Goal: Information Seeking & Learning: Understand process/instructions

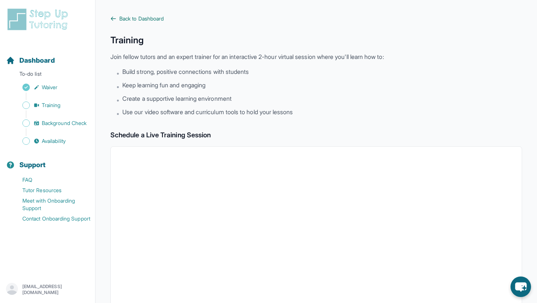
click at [113, 15] on link "Back to Dashboard" at bounding box center [315, 18] width 411 height 7
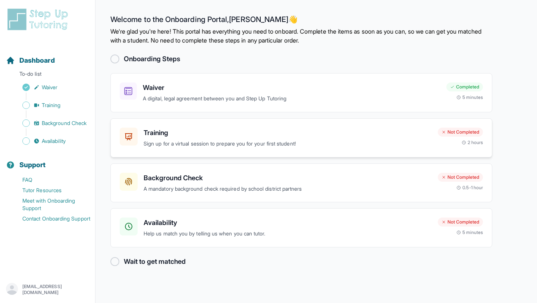
click at [297, 129] on h3 "Training" at bounding box center [287, 132] width 288 height 10
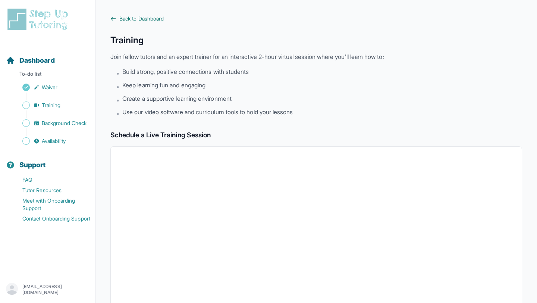
click at [114, 21] on icon at bounding box center [113, 19] width 6 height 6
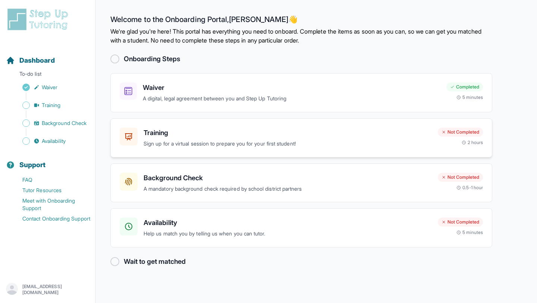
click at [231, 139] on p "Sign up for a virtual session to prepare you for your first student!" at bounding box center [287, 143] width 288 height 9
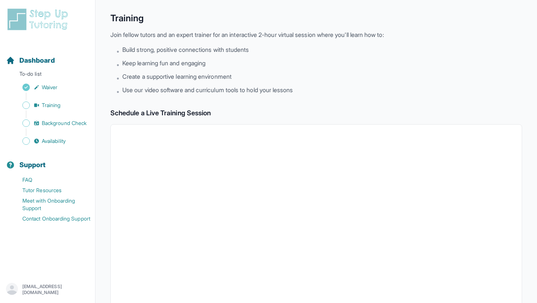
scroll to position [2, 0]
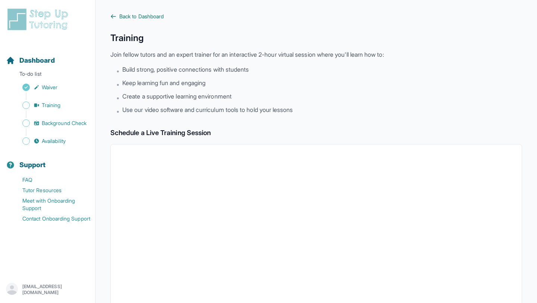
click at [111, 17] on icon at bounding box center [113, 16] width 4 height 3
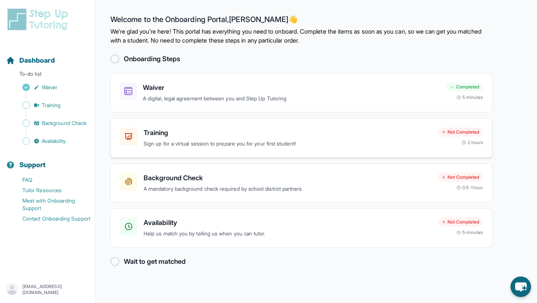
click at [163, 123] on div "Training Sign up for a virtual session to prepare you for your first student! N…" at bounding box center [301, 137] width 382 height 39
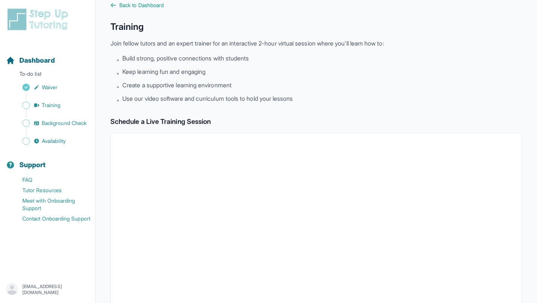
scroll to position [10, 0]
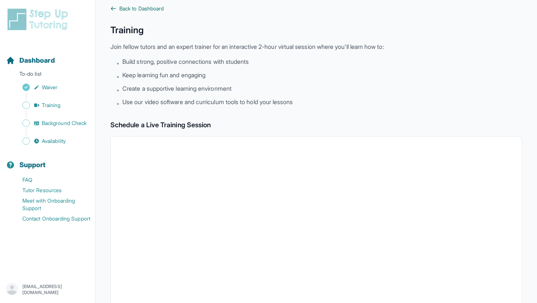
click at [111, 10] on icon at bounding box center [113, 9] width 6 height 6
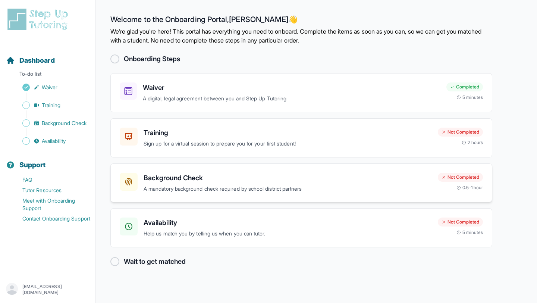
click at [162, 171] on div "Background Check A mandatory background check required by school district partn…" at bounding box center [301, 182] width 382 height 39
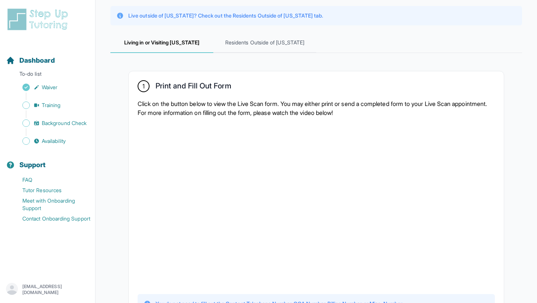
scroll to position [70, 0]
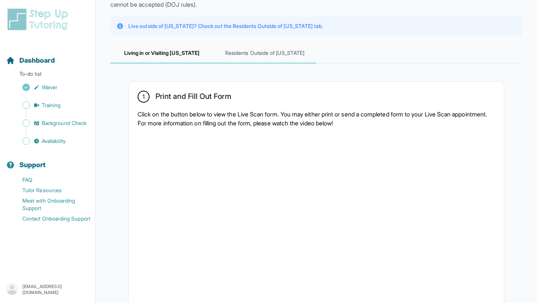
click at [278, 48] on span "Residents Outside of [US_STATE]" at bounding box center [264, 53] width 103 height 20
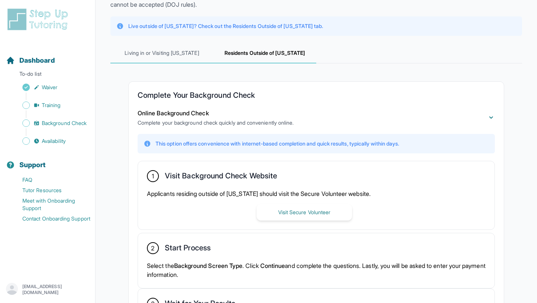
click at [193, 57] on span "Living in or Visiting [US_STATE]" at bounding box center [161, 53] width 103 height 20
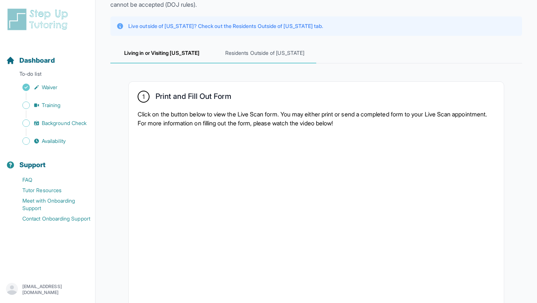
click at [260, 56] on span "Residents Outside of [US_STATE]" at bounding box center [264, 53] width 103 height 20
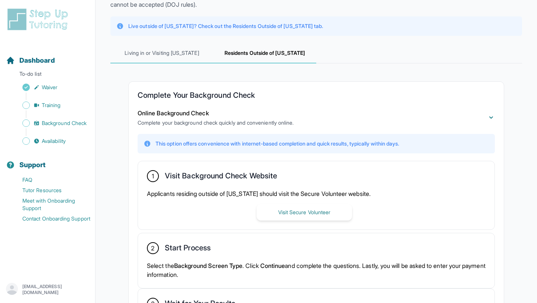
click at [167, 57] on span "Living in or Visiting [US_STATE]" at bounding box center [161, 53] width 103 height 20
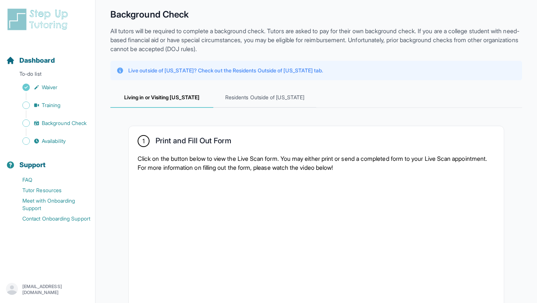
scroll to position [0, 0]
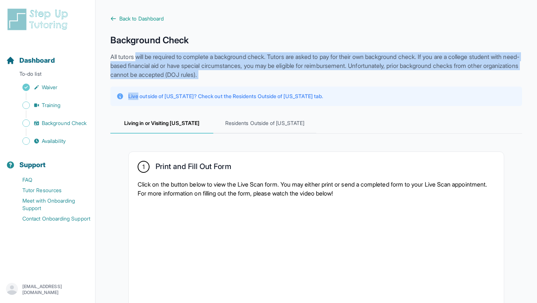
drag, startPoint x: 146, startPoint y: 79, endPoint x: 137, endPoint y: 58, distance: 23.2
click at [137, 58] on p "All tutors will be required to complete a background check. Tutors are asked to…" at bounding box center [315, 65] width 411 height 27
drag, startPoint x: 137, startPoint y: 58, endPoint x: 149, endPoint y: 78, distance: 23.2
click at [149, 78] on p "All tutors will be required to complete a background check. Tutors are asked to…" at bounding box center [315, 65] width 411 height 27
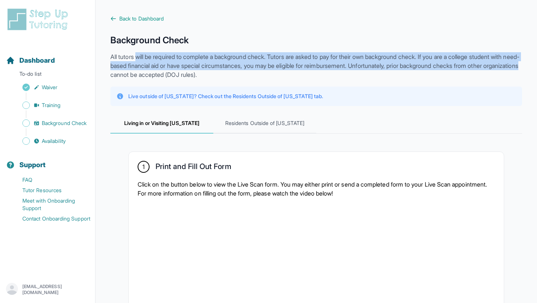
click at [149, 78] on p "All tutors will be required to complete a background check. Tutors are asked to…" at bounding box center [315, 65] width 411 height 27
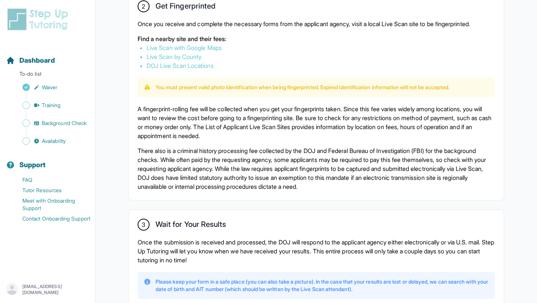
scroll to position [501, 0]
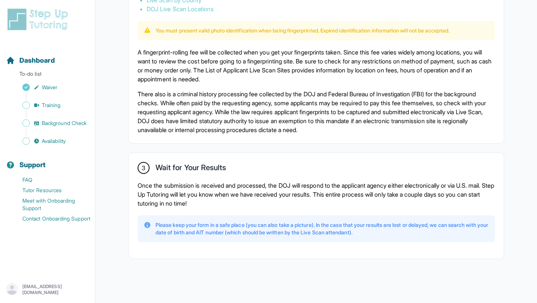
click at [168, 181] on p "Once the submission is received and processed, the DOJ will respond to the appl…" at bounding box center [315, 194] width 357 height 27
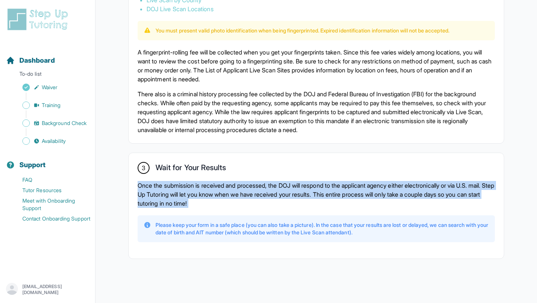
click at [168, 181] on p "Once the submission is received and processed, the DOJ will respond to the appl…" at bounding box center [315, 194] width 357 height 27
click at [185, 181] on p "Once the submission is received and processed, the DOJ will respond to the appl…" at bounding box center [315, 194] width 357 height 27
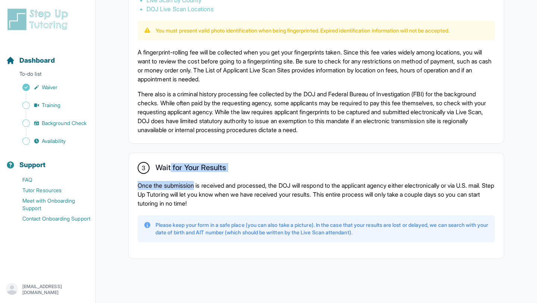
drag, startPoint x: 185, startPoint y: 181, endPoint x: 167, endPoint y: 166, distance: 23.2
click at [167, 166] on div "3 Wait for Your Results Once the submission is received and processed, the DOJ …" at bounding box center [316, 205] width 375 height 105
click at [167, 165] on h2 "Wait for Your Results" at bounding box center [190, 169] width 70 height 12
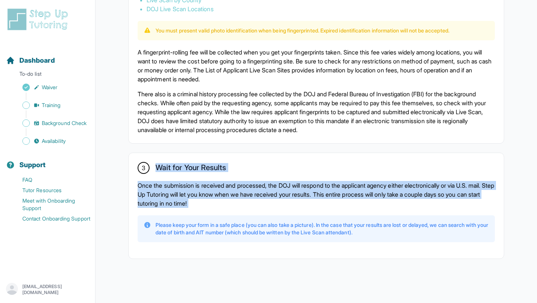
drag, startPoint x: 167, startPoint y: 165, endPoint x: 186, endPoint y: 206, distance: 44.5
click at [185, 202] on div "3 Wait for Your Results Once the submission is received and processed, the DOJ …" at bounding box center [316, 205] width 375 height 105
click at [186, 206] on p "Once the submission is received and processed, the DOJ will respond to the appl…" at bounding box center [315, 194] width 357 height 27
drag, startPoint x: 186, startPoint y: 206, endPoint x: 167, endPoint y: 176, distance: 34.8
click at [167, 177] on div "3 Wait for Your Results Once the submission is received and processed, the DOJ …" at bounding box center [316, 205] width 375 height 105
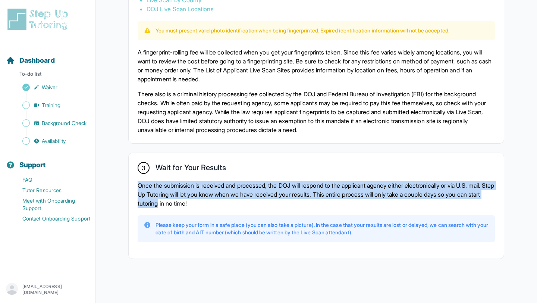
click at [167, 176] on div "3 Wait for Your Results Once the submission is received and processed, the DOJ …" at bounding box center [316, 205] width 375 height 105
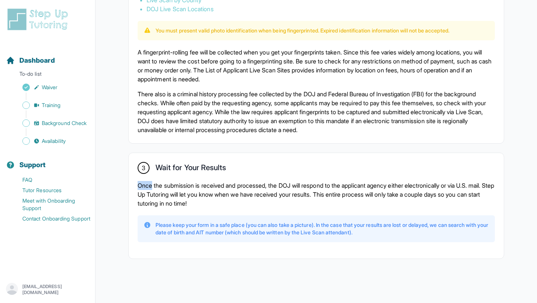
click at [167, 176] on div "3 Wait for Your Results Once the submission is received and processed, the DOJ …" at bounding box center [316, 205] width 375 height 105
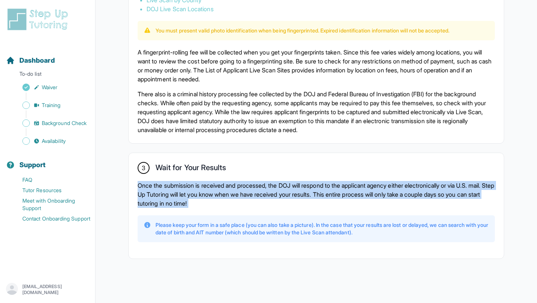
drag, startPoint x: 167, startPoint y: 176, endPoint x: 184, endPoint y: 205, distance: 33.4
click at [178, 196] on div "3 Wait for Your Results Once the submission is received and processed, the DOJ …" at bounding box center [316, 205] width 375 height 105
click at [184, 205] on p "Once the submission is received and processed, the DOJ will respond to the appl…" at bounding box center [315, 194] width 357 height 27
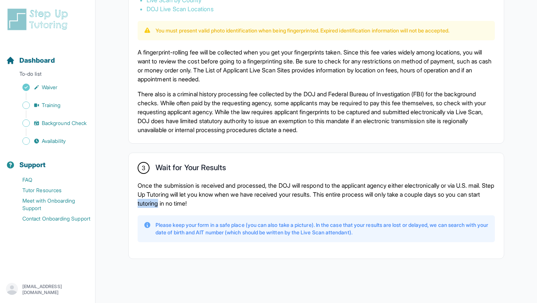
click at [184, 205] on p "Once the submission is received and processed, the DOJ will respond to the appl…" at bounding box center [315, 194] width 357 height 27
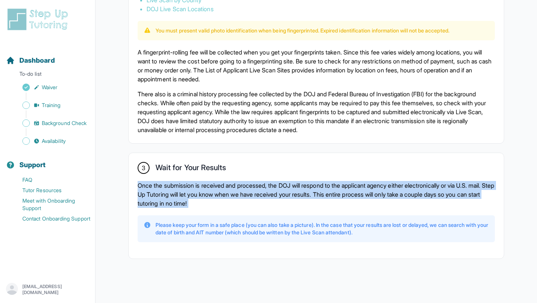
drag, startPoint x: 184, startPoint y: 205, endPoint x: 178, endPoint y: 169, distance: 36.3
click at [178, 169] on div "3 Wait for Your Results Once the submission is received and processed, the DOJ …" at bounding box center [316, 205] width 375 height 105
click at [178, 168] on h2 "Wait for Your Results" at bounding box center [190, 169] width 70 height 12
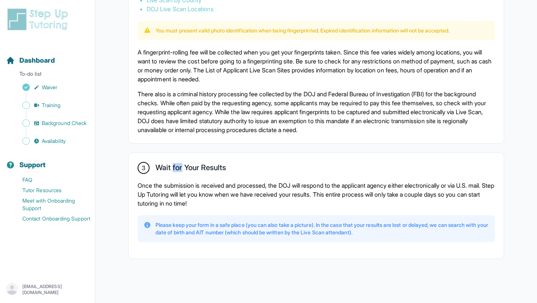
click at [178, 168] on h2 "Wait for Your Results" at bounding box center [190, 169] width 70 height 12
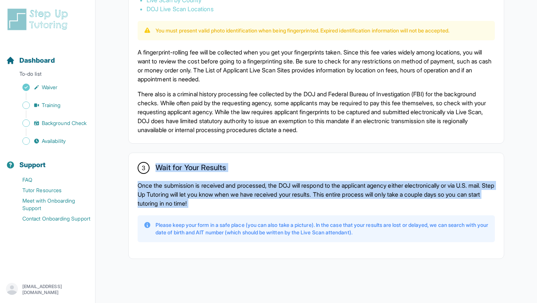
drag, startPoint x: 178, startPoint y: 168, endPoint x: 184, endPoint y: 193, distance: 24.9
click at [183, 189] on div "3 Wait for Your Results Once the submission is received and processed, the DOJ …" at bounding box center [316, 205] width 375 height 105
click at [184, 193] on p "Once the submission is received and processed, the DOJ will respond to the appl…" at bounding box center [315, 194] width 357 height 27
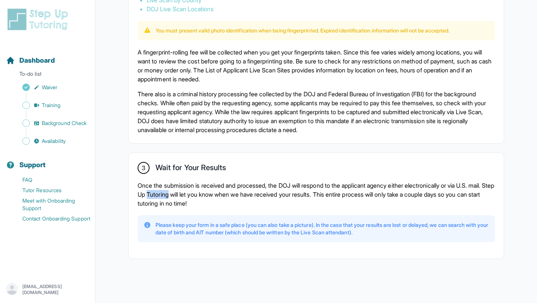
click at [184, 193] on p "Once the submission is received and processed, the DOJ will respond to the appl…" at bounding box center [315, 194] width 357 height 27
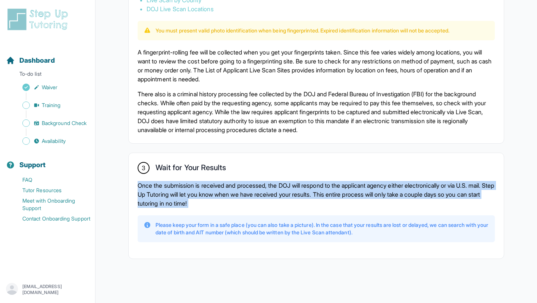
drag, startPoint x: 184, startPoint y: 193, endPoint x: 178, endPoint y: 170, distance: 23.3
click at [179, 174] on div "3 Wait for Your Results Once the submission is received and processed, the DOJ …" at bounding box center [316, 205] width 375 height 105
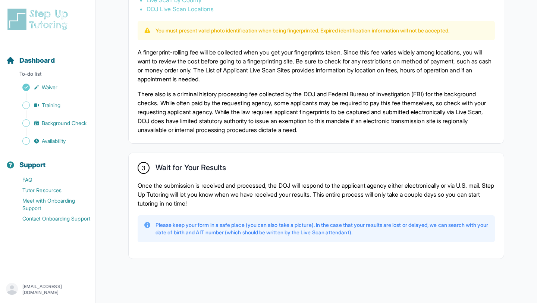
click at [178, 170] on h2 "Wait for Your Results" at bounding box center [190, 169] width 70 height 12
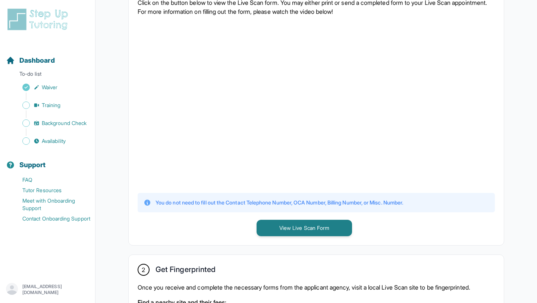
scroll to position [0, 0]
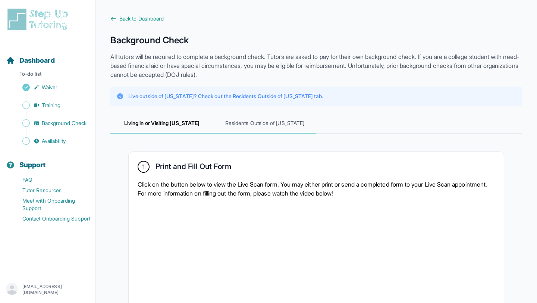
click at [239, 115] on span "Residents Outside of [US_STATE]" at bounding box center [264, 123] width 103 height 20
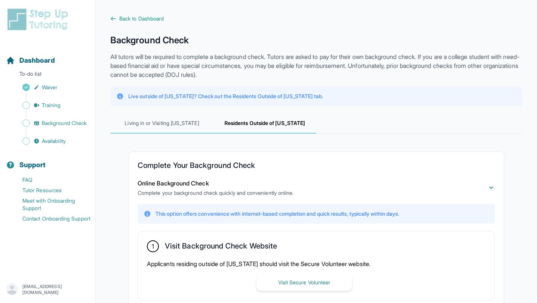
click at [190, 120] on span "Living in or Visiting [US_STATE]" at bounding box center [161, 123] width 103 height 20
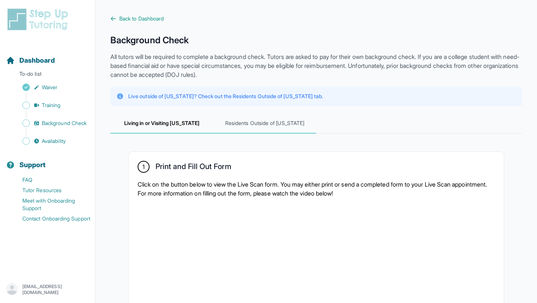
click at [234, 119] on span "Residents Outside of [US_STATE]" at bounding box center [264, 123] width 103 height 20
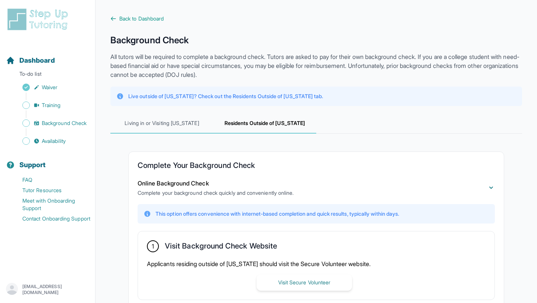
click at [175, 123] on span "Living in or Visiting [US_STATE]" at bounding box center [161, 123] width 103 height 20
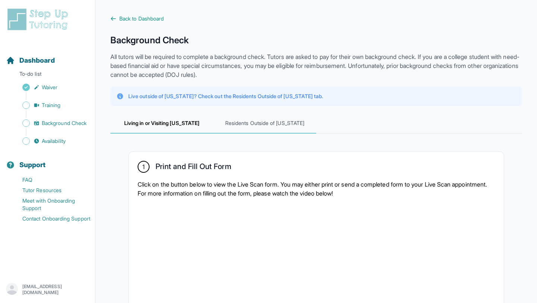
click at [245, 124] on span "Residents Outside of [US_STATE]" at bounding box center [264, 123] width 103 height 20
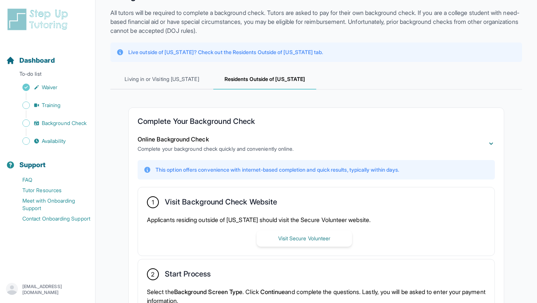
scroll to position [47, 0]
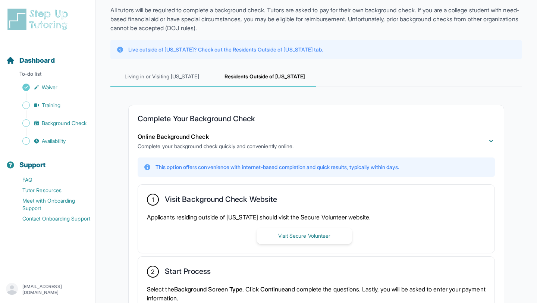
click at [150, 77] on span "Living in or Visiting [US_STATE]" at bounding box center [161, 77] width 103 height 20
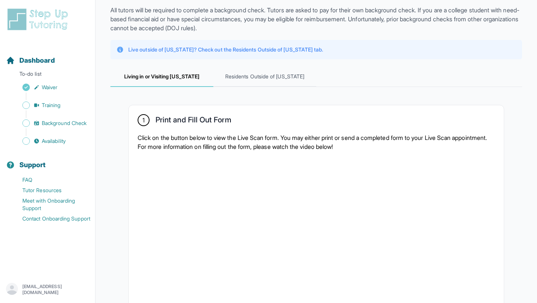
click at [159, 124] on h2 "Print and Fill Out Form" at bounding box center [193, 121] width 76 height 12
drag, startPoint x: 159, startPoint y: 124, endPoint x: 159, endPoint y: 131, distance: 6.7
click at [159, 130] on div "1 Print and Fill Out Form Click on the button below to view the Live Scan form.…" at bounding box center [316, 242] width 375 height 275
click at [159, 131] on div "1 Print and Fill Out Form Click on the button below to view the Live Scan form.…" at bounding box center [316, 242] width 375 height 275
click at [159, 132] on div "1 Print and Fill Out Form Click on the button below to view the Live Scan form.…" at bounding box center [316, 242] width 375 height 275
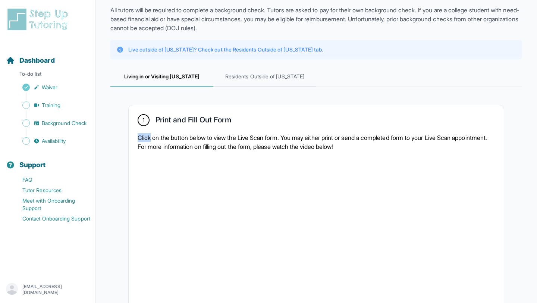
click at [159, 132] on div "1 Print and Fill Out Form Click on the button below to view the Live Scan form.…" at bounding box center [316, 242] width 375 height 275
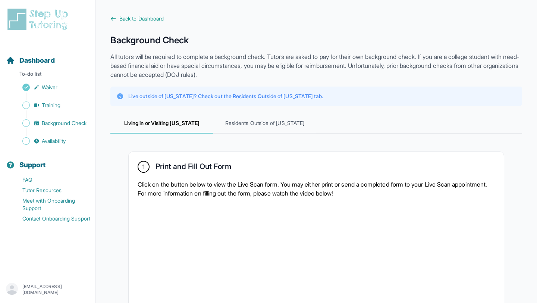
click at [218, 56] on p "All tutors will be required to complete a background check. Tutors are asked to…" at bounding box center [315, 65] width 411 height 27
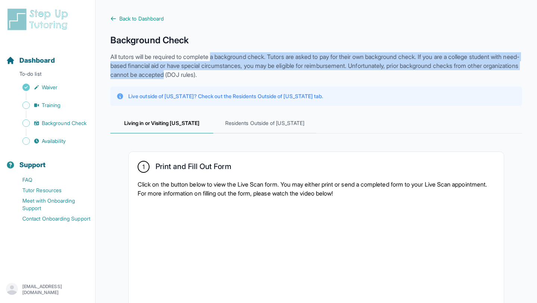
drag, startPoint x: 218, startPoint y: 56, endPoint x: 227, endPoint y: 72, distance: 18.7
click at [227, 72] on p "All tutors will be required to complete a background check. Tutors are asked to…" at bounding box center [315, 65] width 411 height 27
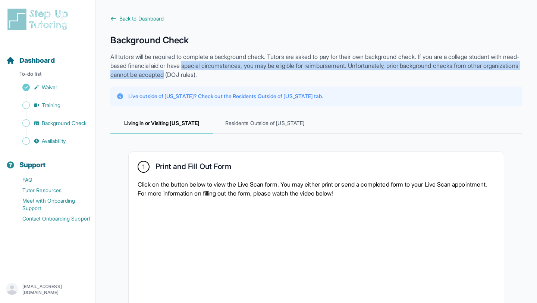
drag, startPoint x: 227, startPoint y: 72, endPoint x: 219, endPoint y: 58, distance: 16.9
click at [219, 58] on p "All tutors will be required to complete a background check. Tutors are asked to…" at bounding box center [315, 65] width 411 height 27
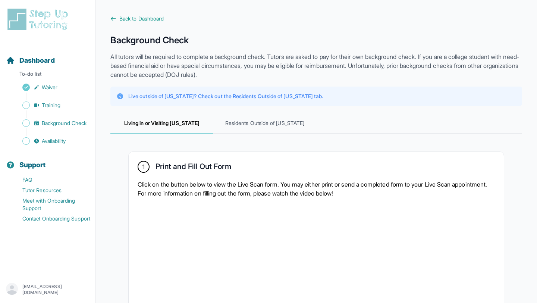
click at [218, 55] on p "All tutors will be required to complete a background check. Tutors are asked to…" at bounding box center [315, 65] width 411 height 27
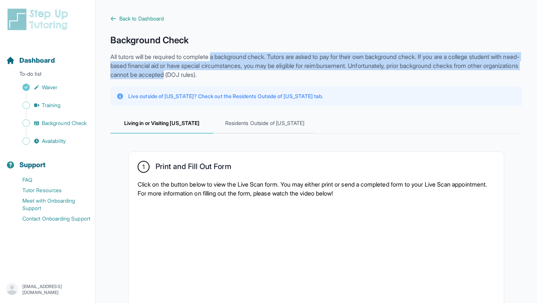
drag, startPoint x: 218, startPoint y: 55, endPoint x: 225, endPoint y: 74, distance: 20.2
click at [225, 74] on p "All tutors will be required to complete a background check. Tutors are asked to…" at bounding box center [315, 65] width 411 height 27
drag, startPoint x: 225, startPoint y: 74, endPoint x: 212, endPoint y: 57, distance: 21.2
click at [212, 58] on p "All tutors will be required to complete a background check. Tutors are asked to…" at bounding box center [315, 65] width 411 height 27
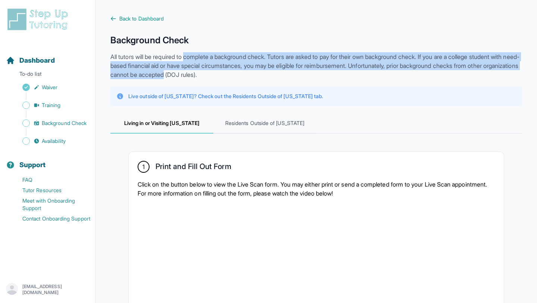
click at [212, 57] on p "All tutors will be required to complete a background check. Tutors are asked to…" at bounding box center [315, 65] width 411 height 27
drag, startPoint x: 212, startPoint y: 57, endPoint x: 229, endPoint y: 76, distance: 25.0
click at [229, 76] on p "All tutors will be required to complete a background check. Tutors are asked to…" at bounding box center [315, 65] width 411 height 27
click at [230, 76] on p "All tutors will be required to complete a background check. Tutors are asked to…" at bounding box center [315, 65] width 411 height 27
drag, startPoint x: 230, startPoint y: 76, endPoint x: 208, endPoint y: 57, distance: 28.3
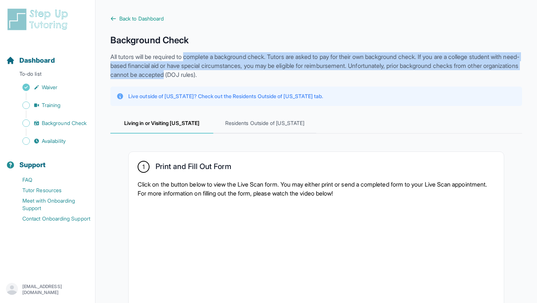
click at [208, 57] on p "All tutors will be required to complete a background check. Tutors are asked to…" at bounding box center [315, 65] width 411 height 27
drag, startPoint x: 208, startPoint y: 57, endPoint x: 228, endPoint y: 76, distance: 27.1
click at [228, 76] on p "All tutors will be required to complete a background check. Tutors are asked to…" at bounding box center [315, 65] width 411 height 27
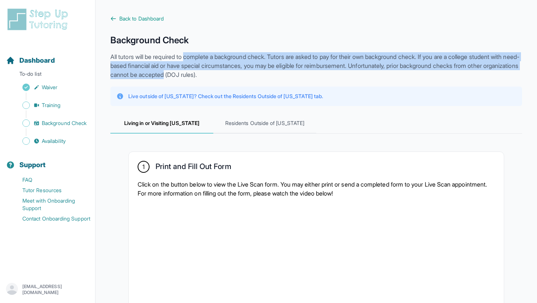
drag, startPoint x: 228, startPoint y: 76, endPoint x: 212, endPoint y: 60, distance: 22.1
click at [212, 60] on p "All tutors will be required to complete a background check. Tutors are asked to…" at bounding box center [315, 65] width 411 height 27
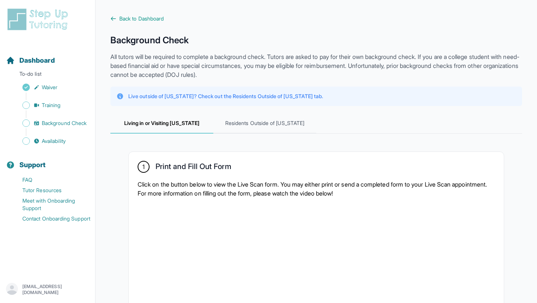
click at [210, 58] on p "All tutors will be required to complete a background check. Tutors are asked to…" at bounding box center [315, 65] width 411 height 27
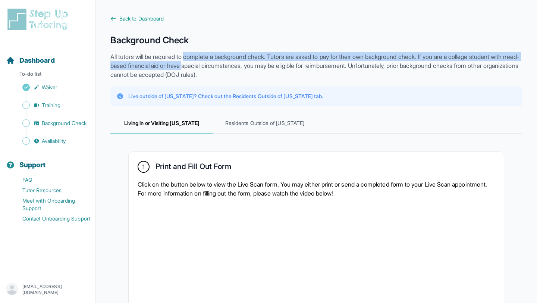
drag, startPoint x: 210, startPoint y: 58, endPoint x: 216, endPoint y: 65, distance: 10.0
click at [216, 65] on p "All tutors will be required to complete a background check. Tutors are asked to…" at bounding box center [315, 65] width 411 height 27
click at [216, 66] on p "All tutors will be required to complete a background check. Tutors are asked to…" at bounding box center [315, 65] width 411 height 27
drag, startPoint x: 216, startPoint y: 66, endPoint x: 203, endPoint y: 53, distance: 18.7
click at [203, 53] on p "All tutors will be required to complete a background check. Tutors are asked to…" at bounding box center [315, 65] width 411 height 27
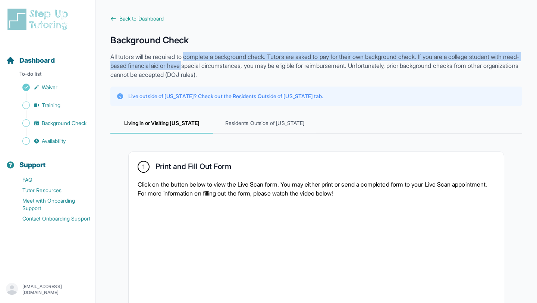
click at [203, 53] on p "All tutors will be required to complete a background check. Tutors are asked to…" at bounding box center [315, 65] width 411 height 27
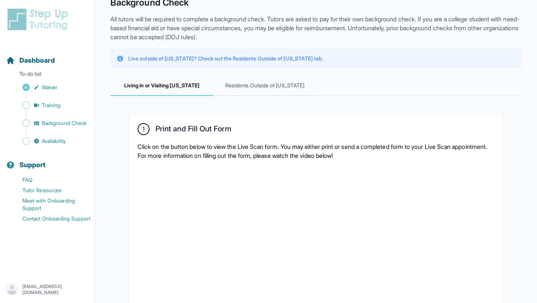
scroll to position [41, 0]
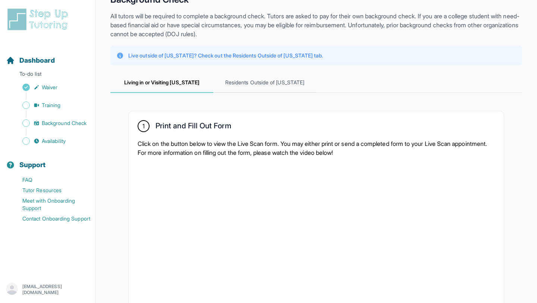
click at [202, 144] on p "Click on the button below to view the Live Scan form. You may either print or s…" at bounding box center [315, 148] width 357 height 18
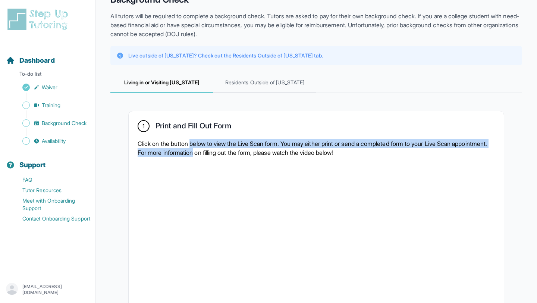
drag, startPoint x: 202, startPoint y: 144, endPoint x: 207, endPoint y: 149, distance: 6.3
click at [207, 149] on p "Click on the button below to view the Live Scan form. You may either print or s…" at bounding box center [315, 148] width 357 height 18
drag, startPoint x: 207, startPoint y: 149, endPoint x: 204, endPoint y: 146, distance: 4.2
click at [204, 146] on p "Click on the button below to view the Live Scan form. You may either print or s…" at bounding box center [315, 148] width 357 height 18
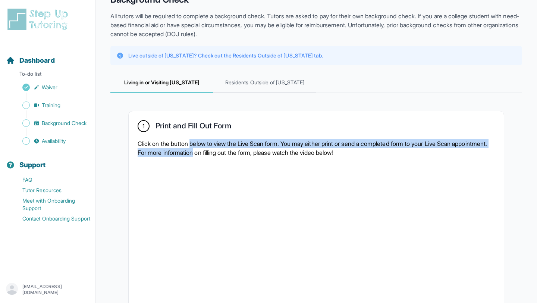
click at [204, 146] on p "Click on the button below to view the Live Scan form. You may either print or s…" at bounding box center [315, 148] width 357 height 18
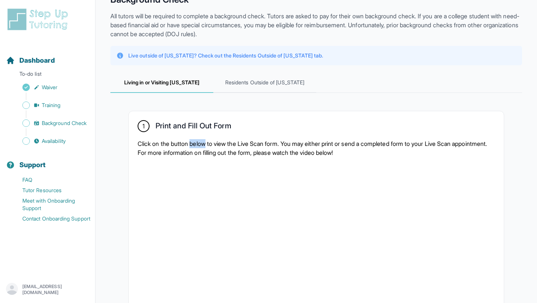
drag, startPoint x: 204, startPoint y: 146, endPoint x: 210, endPoint y: 151, distance: 8.0
click at [210, 151] on p "Click on the button below to view the Live Scan form. You may either print or s…" at bounding box center [315, 148] width 357 height 18
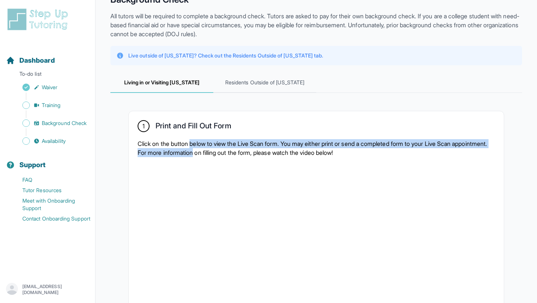
click at [210, 151] on p "Click on the button below to view the Live Scan form. You may either print or s…" at bounding box center [315, 148] width 357 height 18
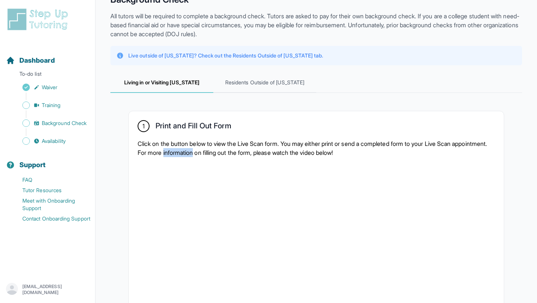
drag, startPoint x: 210, startPoint y: 151, endPoint x: 202, endPoint y: 143, distance: 11.1
click at [205, 146] on p "Click on the button below to view the Live Scan form. You may either print or s…" at bounding box center [315, 148] width 357 height 18
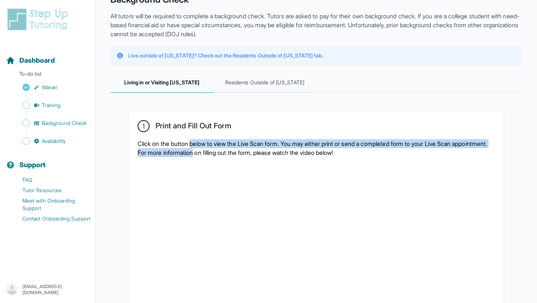
click at [202, 143] on p "Click on the button below to view the Live Scan form. You may either print or s…" at bounding box center [315, 148] width 357 height 18
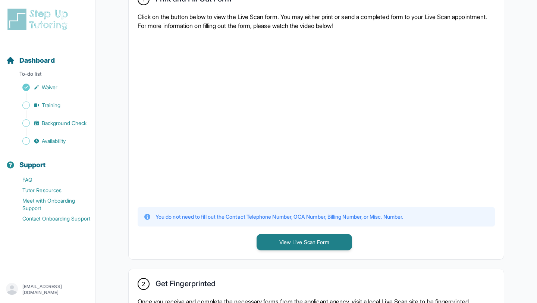
scroll to position [299, 0]
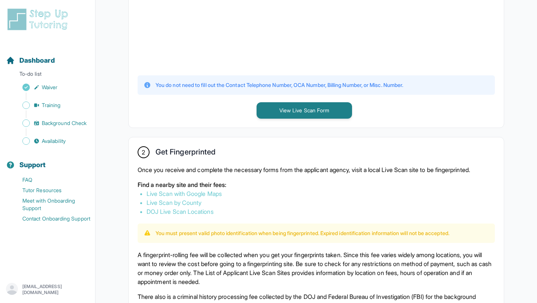
click at [181, 168] on p "Once you receive and complete the necessary forms from the applicant agency, vi…" at bounding box center [315, 169] width 357 height 9
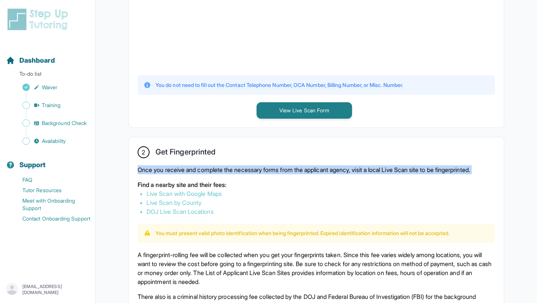
click at [181, 168] on p "Once you receive and complete the necessary forms from the applicant agency, vi…" at bounding box center [315, 169] width 357 height 9
click at [191, 168] on p "Once you receive and complete the necessary forms from the applicant agency, vi…" at bounding box center [315, 169] width 357 height 9
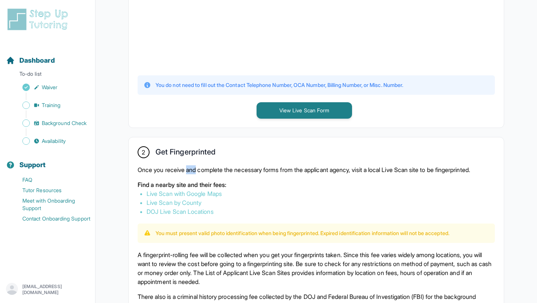
click at [191, 168] on p "Once you receive and complete the necessary forms from the applicant agency, vi…" at bounding box center [315, 169] width 357 height 9
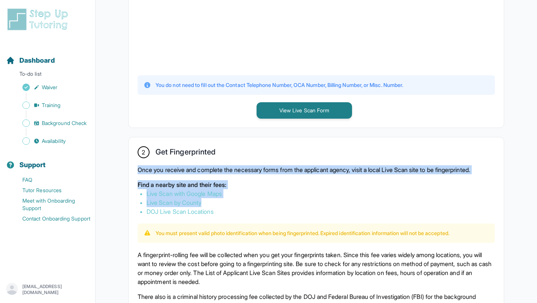
drag, startPoint x: 191, startPoint y: 168, endPoint x: 227, endPoint y: 207, distance: 53.3
click at [227, 206] on div "Once you receive and complete the necessary forms from the applicant agency, vi…" at bounding box center [315, 190] width 357 height 51
click at [242, 203] on li "Live Scan by County" at bounding box center [315, 202] width 339 height 9
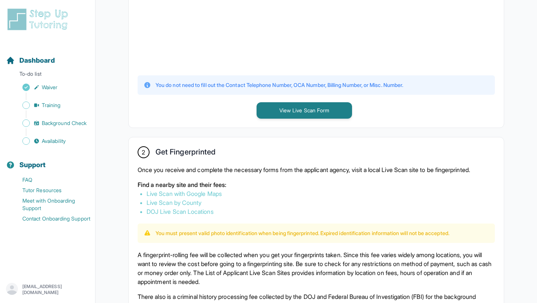
click at [242, 203] on li "Live Scan by County" at bounding box center [315, 202] width 339 height 9
drag, startPoint x: 242, startPoint y: 203, endPoint x: 227, endPoint y: 178, distance: 28.6
click at [227, 179] on div "Once you receive and complete the necessary forms from the applicant agency, vi…" at bounding box center [315, 190] width 357 height 51
click at [227, 173] on p "Once you receive and complete the necessary forms from the applicant agency, vi…" at bounding box center [315, 169] width 357 height 9
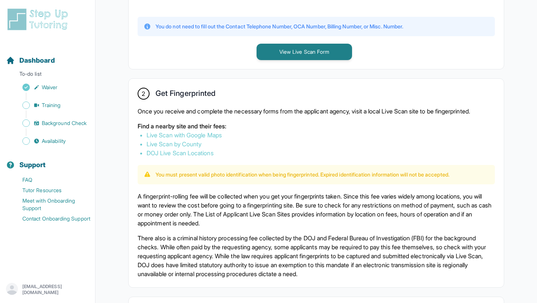
scroll to position [393, 0]
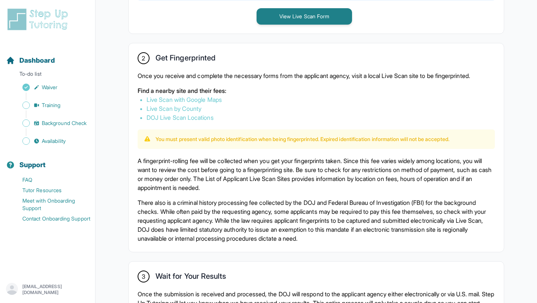
click at [163, 172] on p "A fingerprint-rolling fee will be collected when you get your fingerprints take…" at bounding box center [315, 174] width 357 height 36
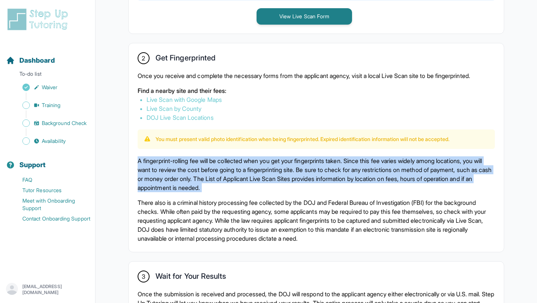
drag, startPoint x: 163, startPoint y: 172, endPoint x: 195, endPoint y: 246, distance: 80.3
click at [187, 235] on div "A fingerprint-rolling fee will be collected when you get your fingerprints take…" at bounding box center [315, 199] width 357 height 86
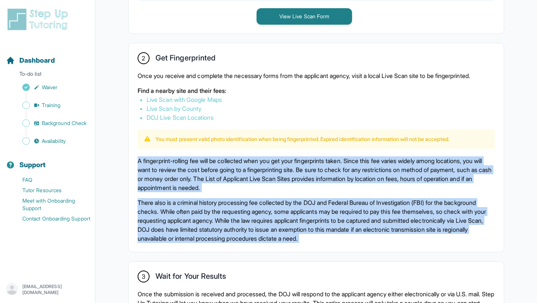
click at [186, 215] on p "There also is a criminal history processing fee collected by the DOJ and Federa…" at bounding box center [315, 220] width 357 height 45
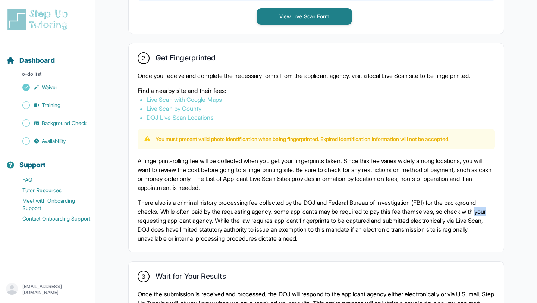
click at [186, 215] on p "There also is a criminal history processing fee collected by the DOJ and Federa…" at bounding box center [315, 220] width 357 height 45
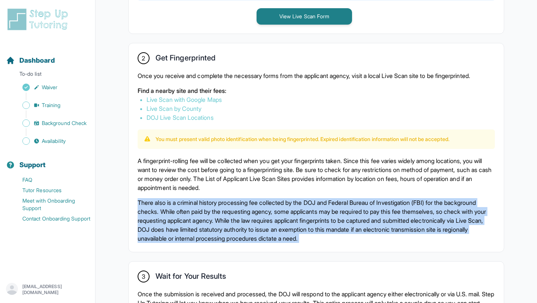
drag, startPoint x: 186, startPoint y: 215, endPoint x: 178, endPoint y: 177, distance: 39.4
click at [178, 180] on div "A fingerprint-rolling fee will be collected when you get your fingerprints take…" at bounding box center [315, 199] width 357 height 86
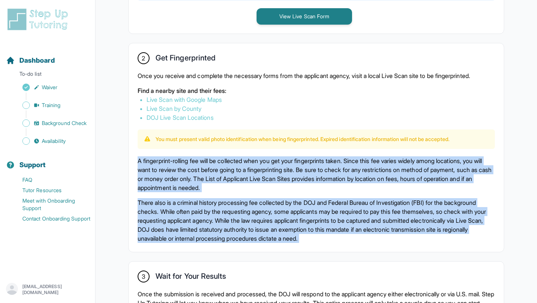
click at [178, 177] on p "A fingerprint-rolling fee will be collected when you get your fingerprints take…" at bounding box center [315, 174] width 357 height 36
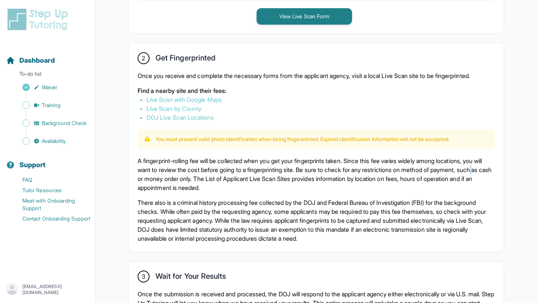
click at [178, 177] on p "A fingerprint-rolling fee will be collected when you get your fingerprints take…" at bounding box center [315, 174] width 357 height 36
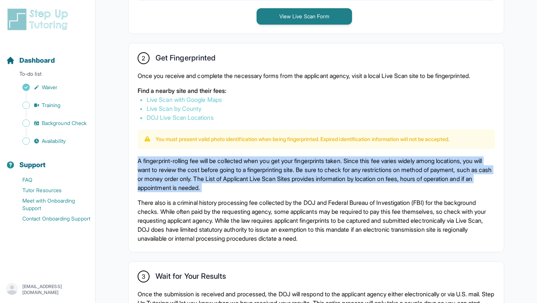
drag, startPoint x: 178, startPoint y: 177, endPoint x: 182, endPoint y: 199, distance: 22.3
click at [181, 192] on div "A fingerprint-rolling fee will be collected when you get your fingerprints take…" at bounding box center [315, 199] width 357 height 86
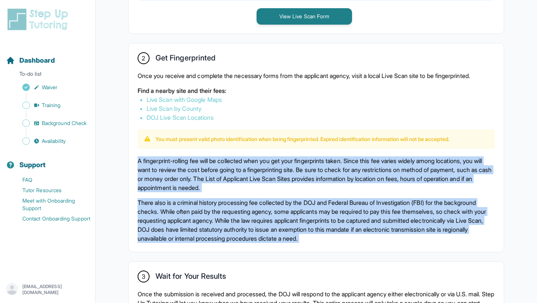
click at [182, 199] on p "There also is a criminal history processing fee collected by the DOJ and Federa…" at bounding box center [315, 220] width 357 height 45
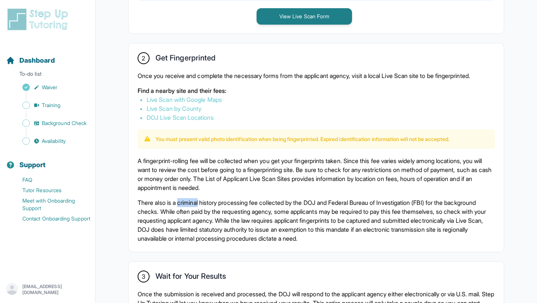
click at [182, 199] on p "There also is a criminal history processing fee collected by the DOJ and Federa…" at bounding box center [315, 220] width 357 height 45
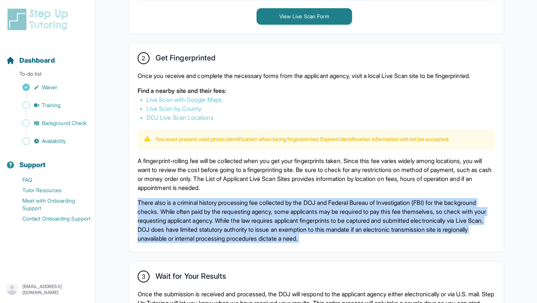
drag, startPoint x: 182, startPoint y: 199, endPoint x: 177, endPoint y: 175, distance: 24.4
click at [178, 183] on div "A fingerprint-rolling fee will be collected when you get your fingerprints take…" at bounding box center [315, 199] width 357 height 86
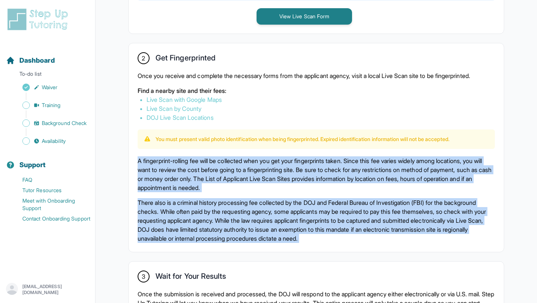
click at [177, 175] on p "A fingerprint-rolling fee will be collected when you get your fingerprints take…" at bounding box center [315, 174] width 357 height 36
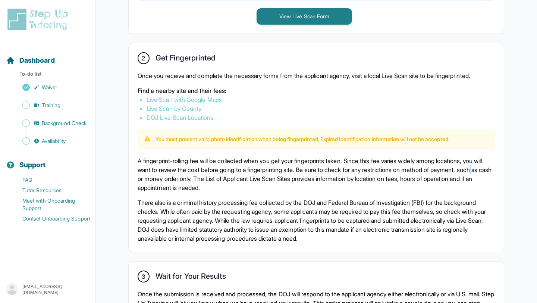
click at [177, 175] on p "A fingerprint-rolling fee will be collected when you get your fingerprints take…" at bounding box center [315, 174] width 357 height 36
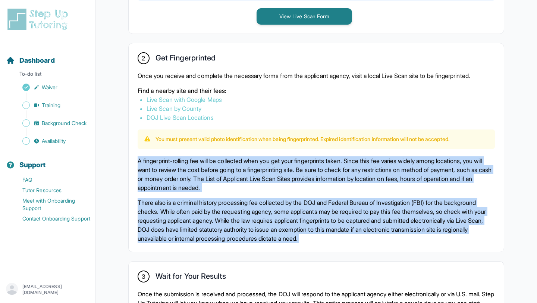
drag, startPoint x: 177, startPoint y: 175, endPoint x: 189, endPoint y: 208, distance: 34.9
click at [186, 201] on div "A fingerprint-rolling fee will be collected when you get your fingerprints take…" at bounding box center [315, 199] width 357 height 86
click at [189, 207] on p "There also is a criminal history processing fee collected by the DOJ and Federa…" at bounding box center [315, 220] width 357 height 45
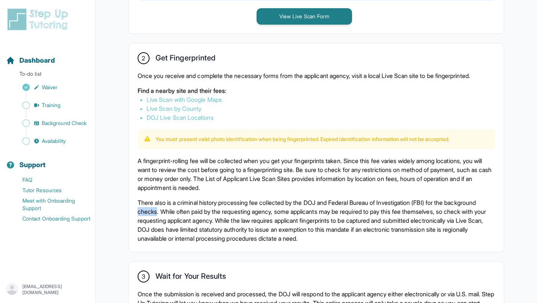
click at [189, 207] on p "There also is a criminal history processing fee collected by the DOJ and Federa…" at bounding box center [315, 220] width 357 height 45
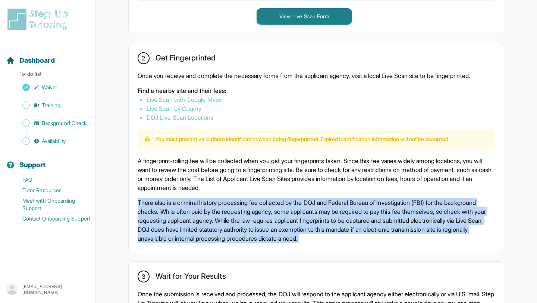
drag, startPoint x: 189, startPoint y: 207, endPoint x: 183, endPoint y: 181, distance: 26.8
click at [184, 185] on div "A fingerprint-rolling fee will be collected when you get your fingerprints take…" at bounding box center [315, 199] width 357 height 86
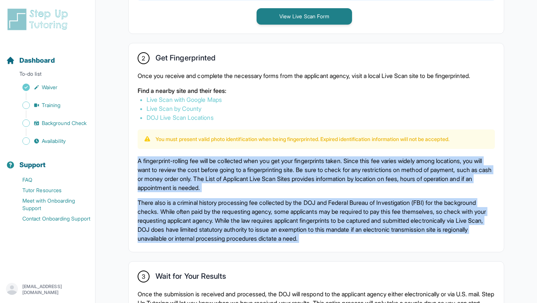
click at [183, 181] on p "A fingerprint-rolling fee will be collected when you get your fingerprints take…" at bounding box center [315, 174] width 357 height 36
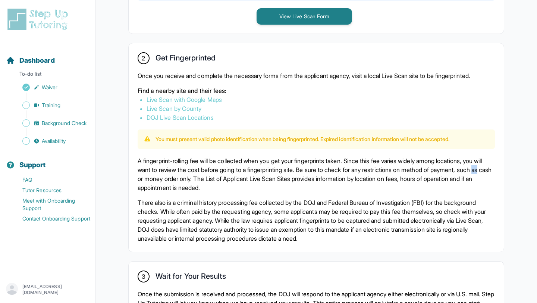
click at [183, 181] on p "A fingerprint-rolling fee will be collected when you get your fingerprints take…" at bounding box center [315, 174] width 357 height 36
click at [202, 218] on p "There also is a criminal history processing fee collected by the DOJ and Federa…" at bounding box center [315, 220] width 357 height 45
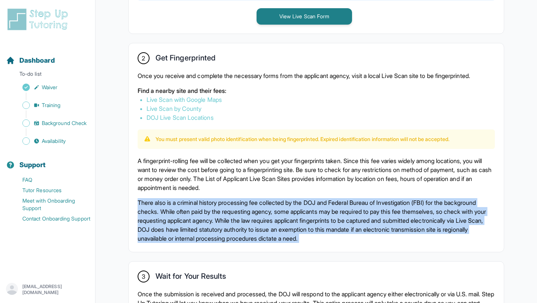
drag, startPoint x: 202, startPoint y: 218, endPoint x: 194, endPoint y: 190, distance: 29.0
click at [194, 195] on div "A fingerprint-rolling fee will be collected when you get your fingerprints take…" at bounding box center [315, 199] width 357 height 86
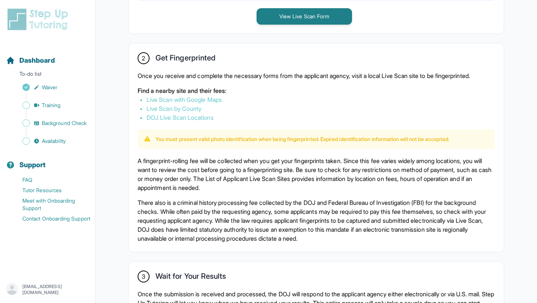
click at [194, 190] on p "A fingerprint-rolling fee will be collected when you get your fingerprints take…" at bounding box center [315, 174] width 357 height 36
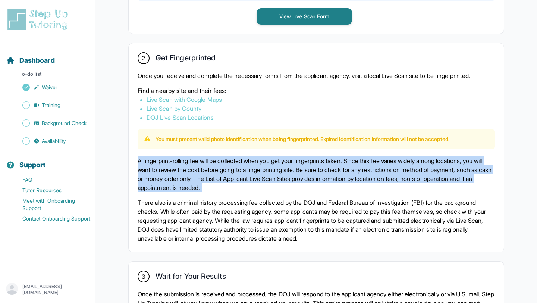
drag, startPoint x: 194, startPoint y: 190, endPoint x: 197, endPoint y: 203, distance: 13.5
click at [196, 200] on div "A fingerprint-rolling fee will be collected when you get your fingerprints take…" at bounding box center [315, 199] width 357 height 86
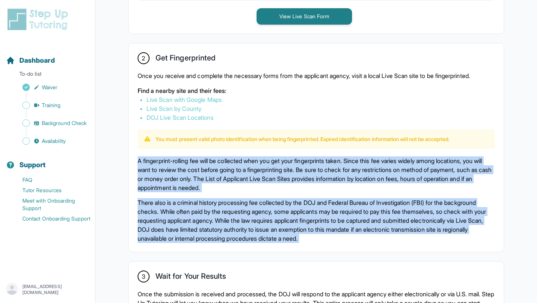
click at [197, 203] on p "There also is a criminal history processing fee collected by the DOJ and Federa…" at bounding box center [315, 220] width 357 height 45
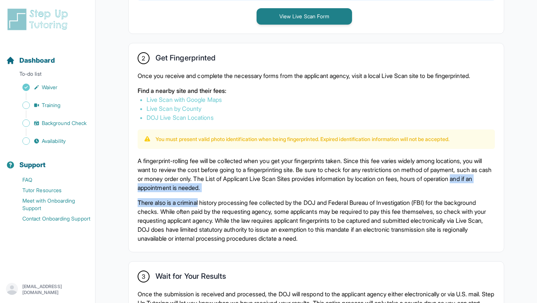
drag, startPoint x: 197, startPoint y: 203, endPoint x: 194, endPoint y: 186, distance: 18.2
click at [194, 187] on div "A fingerprint-rolling fee will be collected when you get your fingerprints take…" at bounding box center [315, 199] width 357 height 86
click at [194, 186] on p "A fingerprint-rolling fee will be collected when you get your fingerprints take…" at bounding box center [315, 174] width 357 height 36
